Goal: Information Seeking & Learning: Learn about a topic

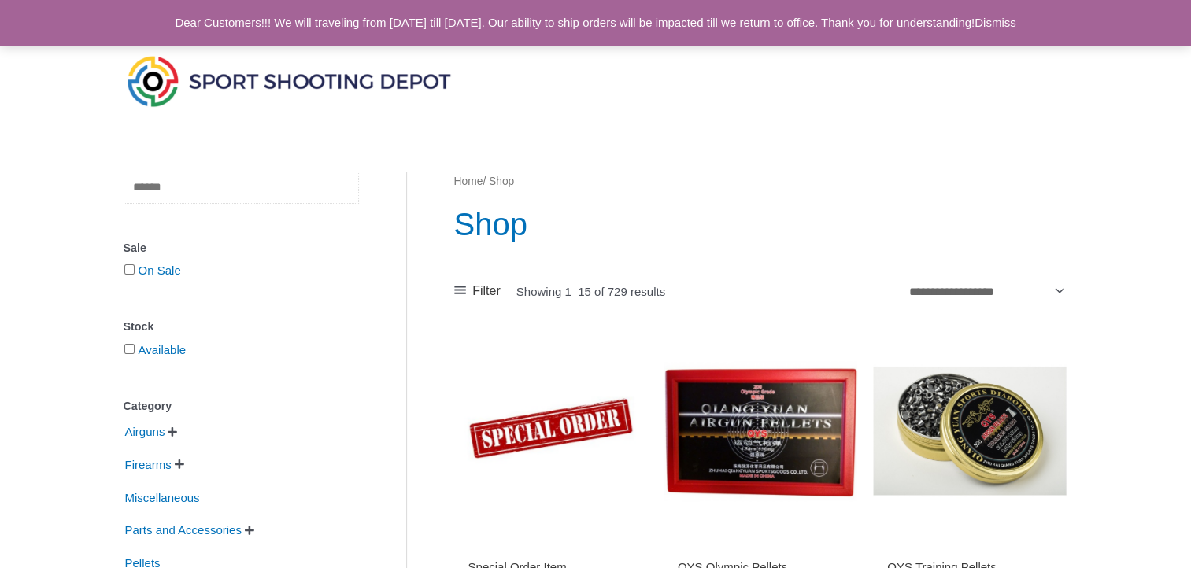
click at [187, 191] on input "text" at bounding box center [241, 188] width 235 height 32
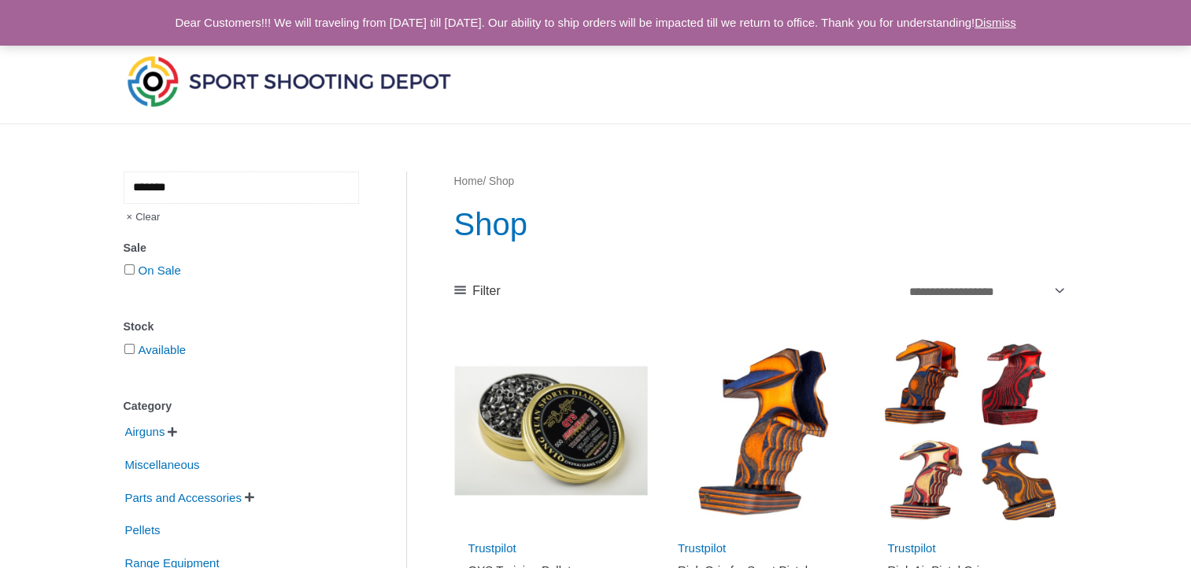
type input "*******"
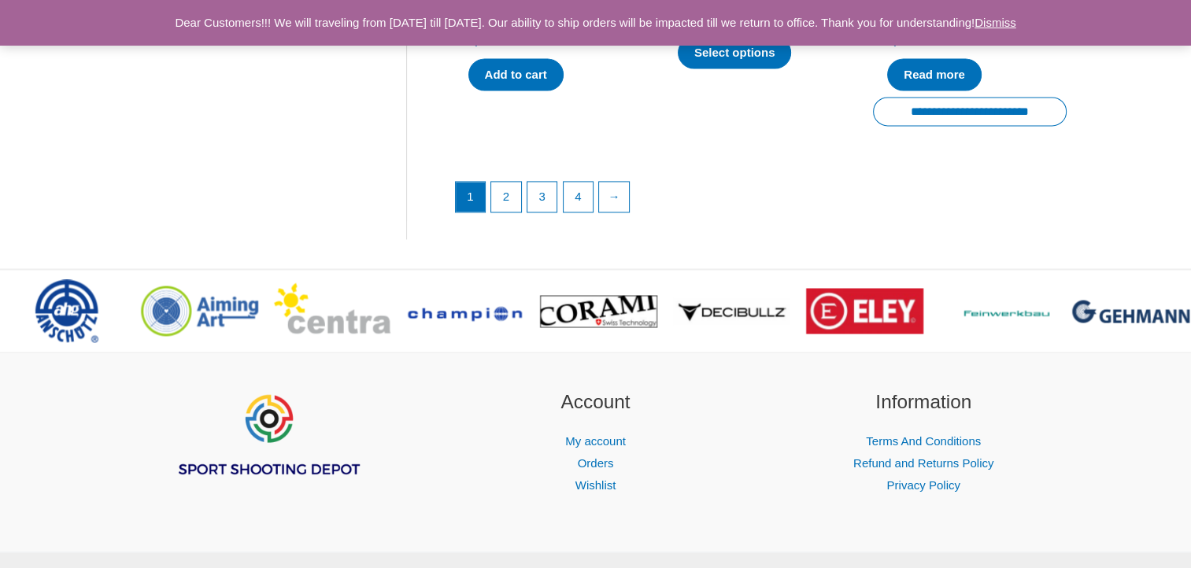
scroll to position [2381, 0]
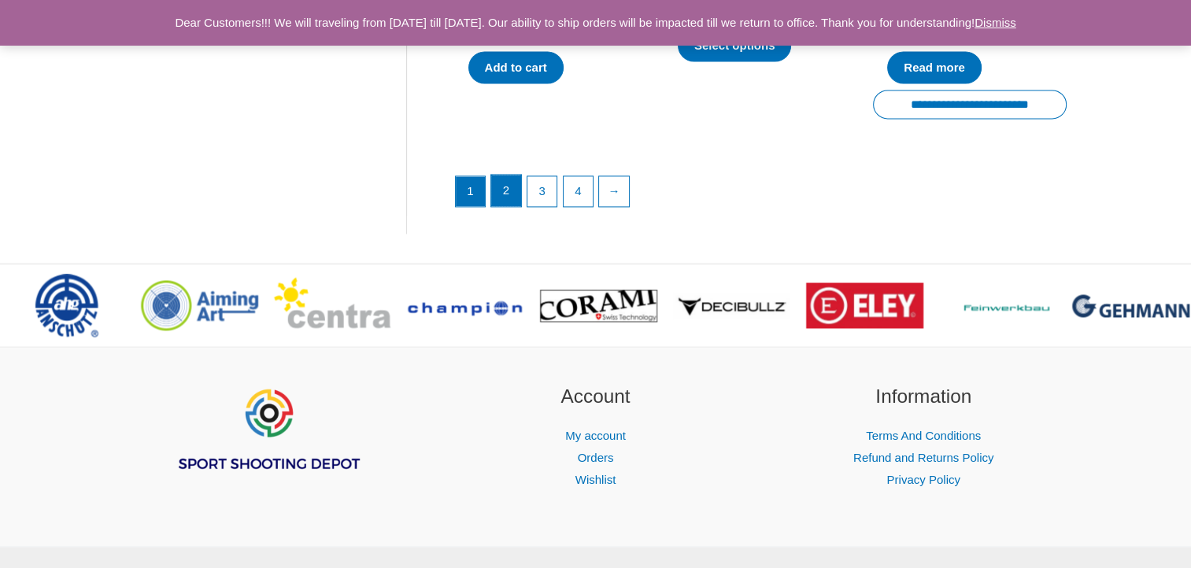
click at [504, 206] on link "2" at bounding box center [506, 190] width 30 height 31
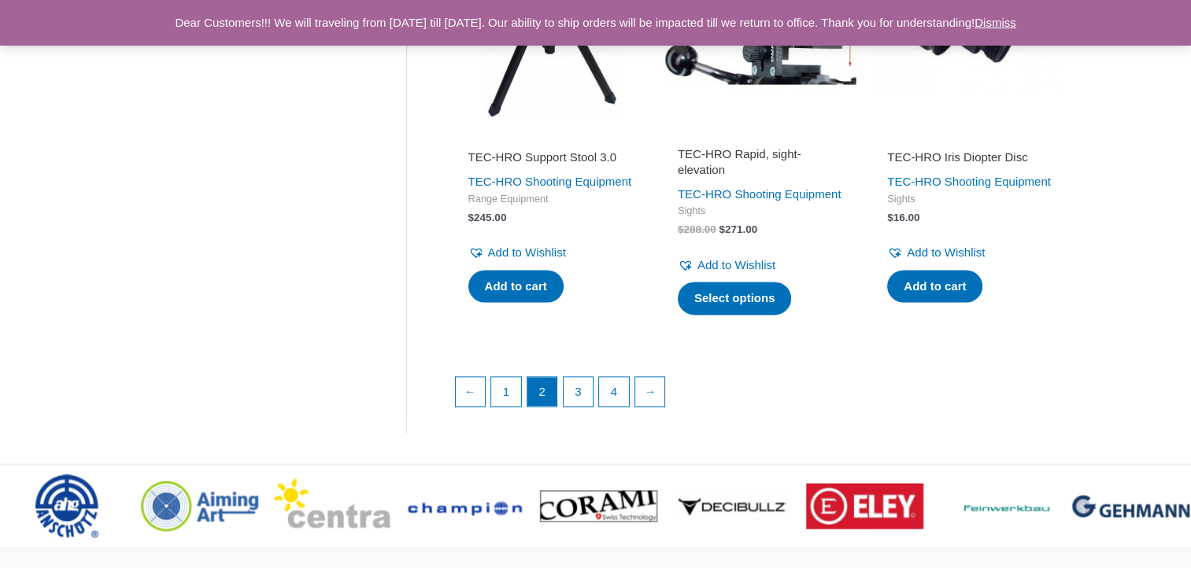
scroll to position [2236, 0]
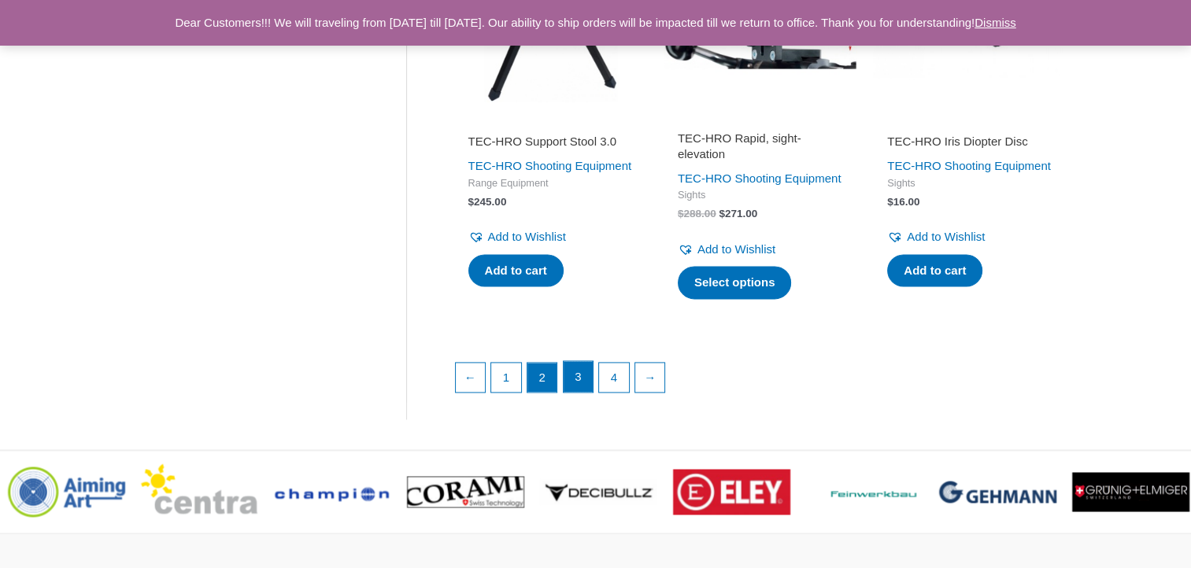
click at [573, 393] on link "3" at bounding box center [579, 376] width 30 height 31
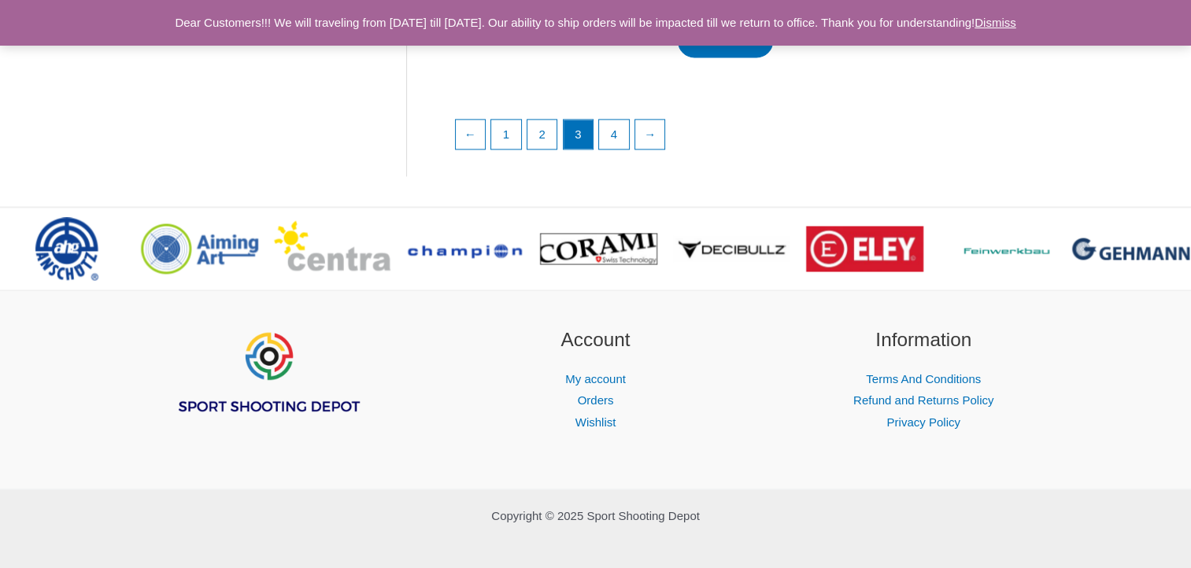
scroll to position [2425, 0]
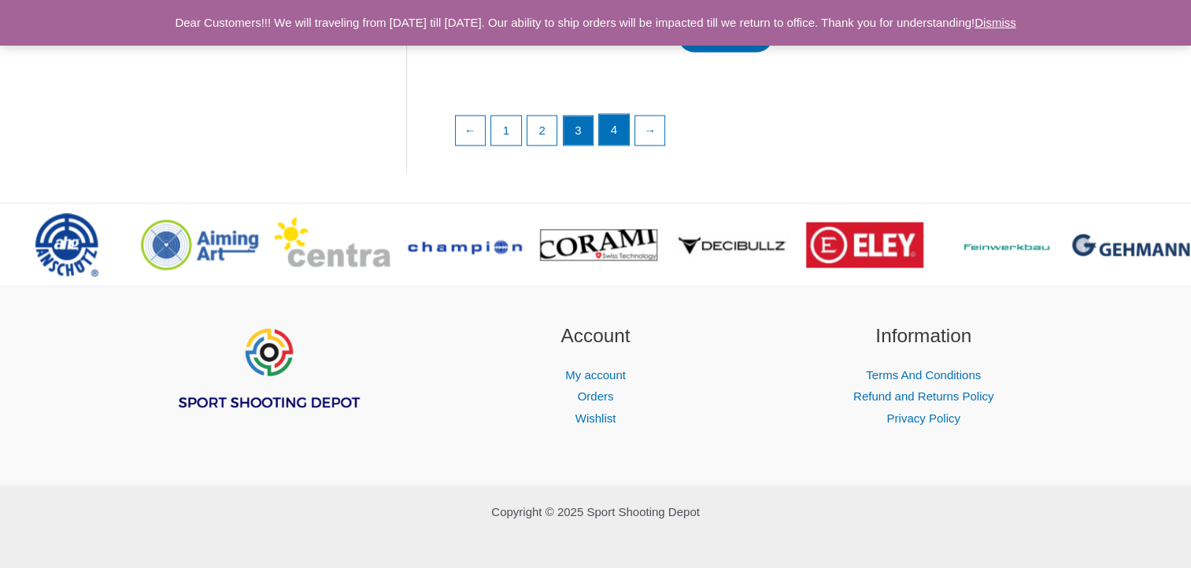
click at [616, 146] on link "4" at bounding box center [614, 129] width 30 height 31
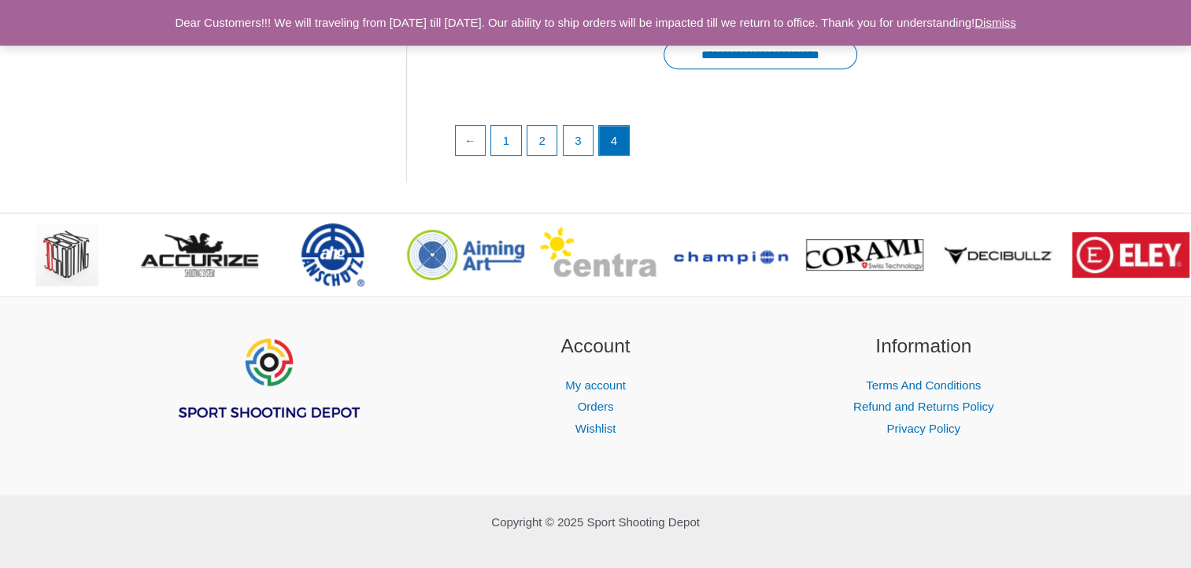
scroll to position [721, 0]
